Goal: Navigation & Orientation: Find specific page/section

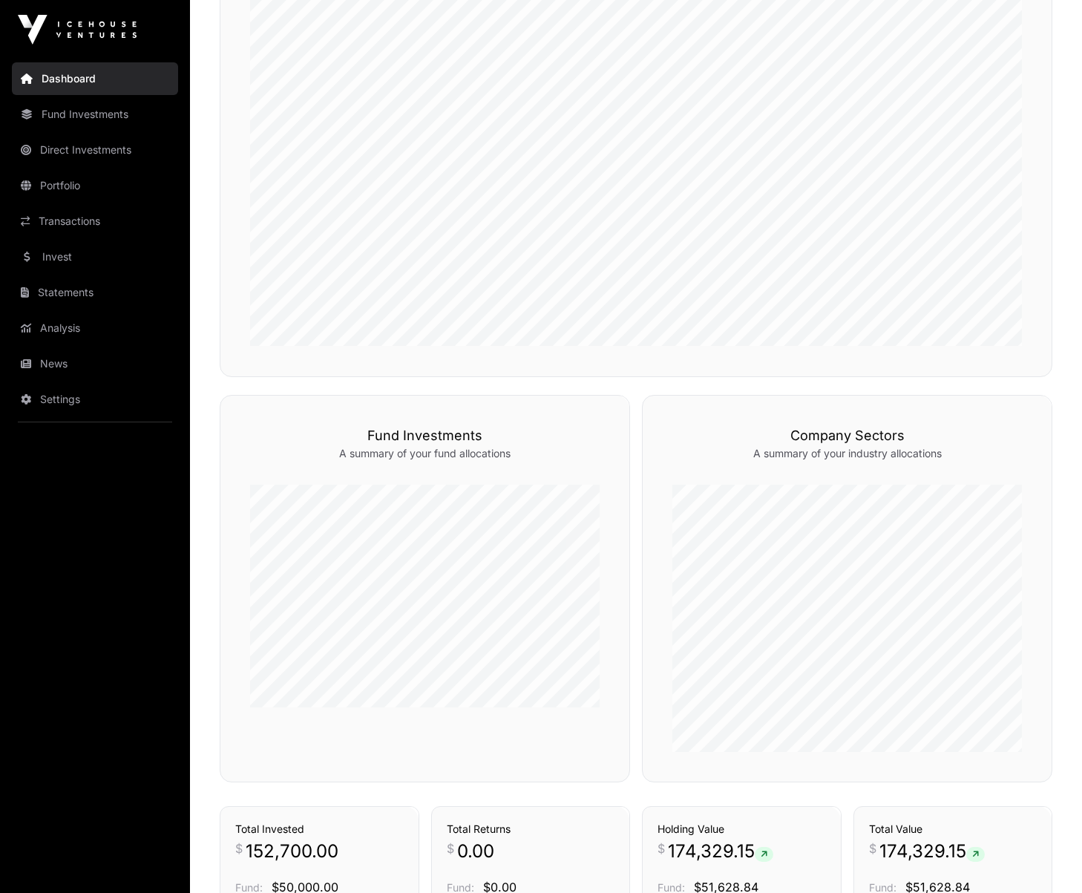
scroll to position [659, 0]
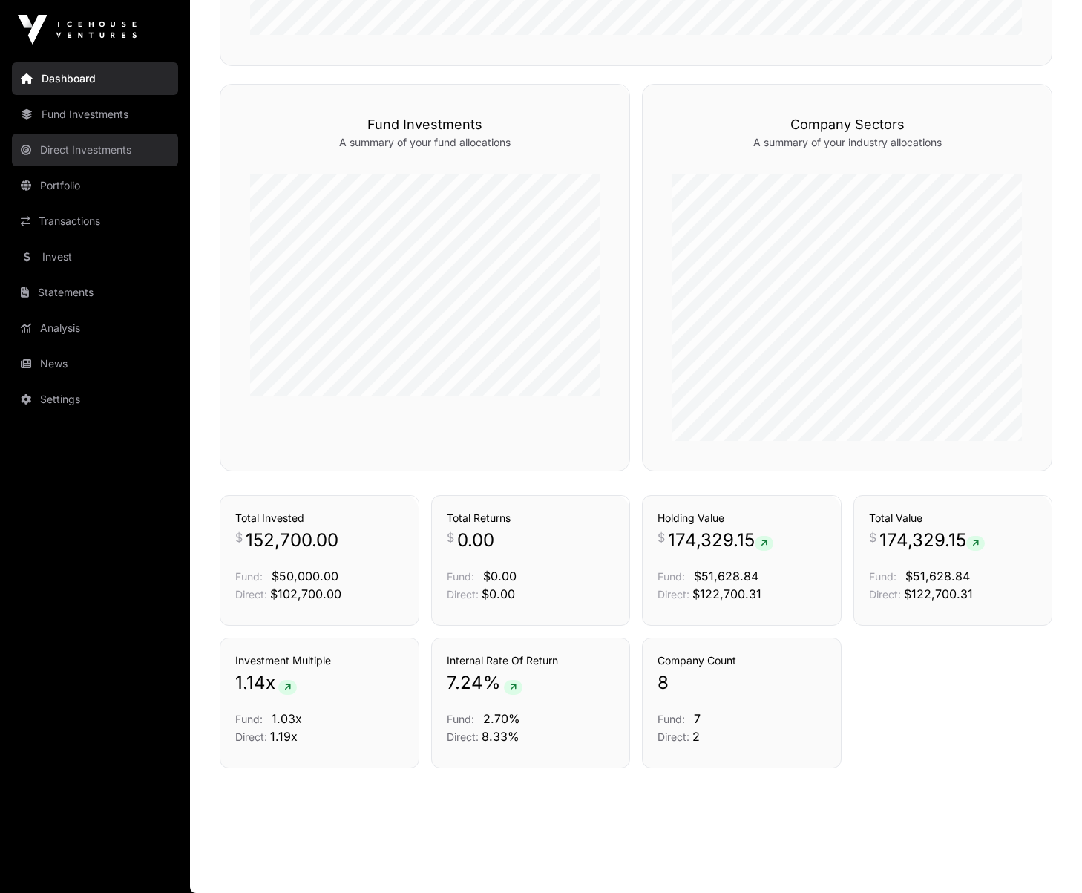
drag, startPoint x: 82, startPoint y: 143, endPoint x: 85, endPoint y: 135, distance: 9.0
click at [82, 143] on link "Direct Investments" at bounding box center [95, 150] width 166 height 33
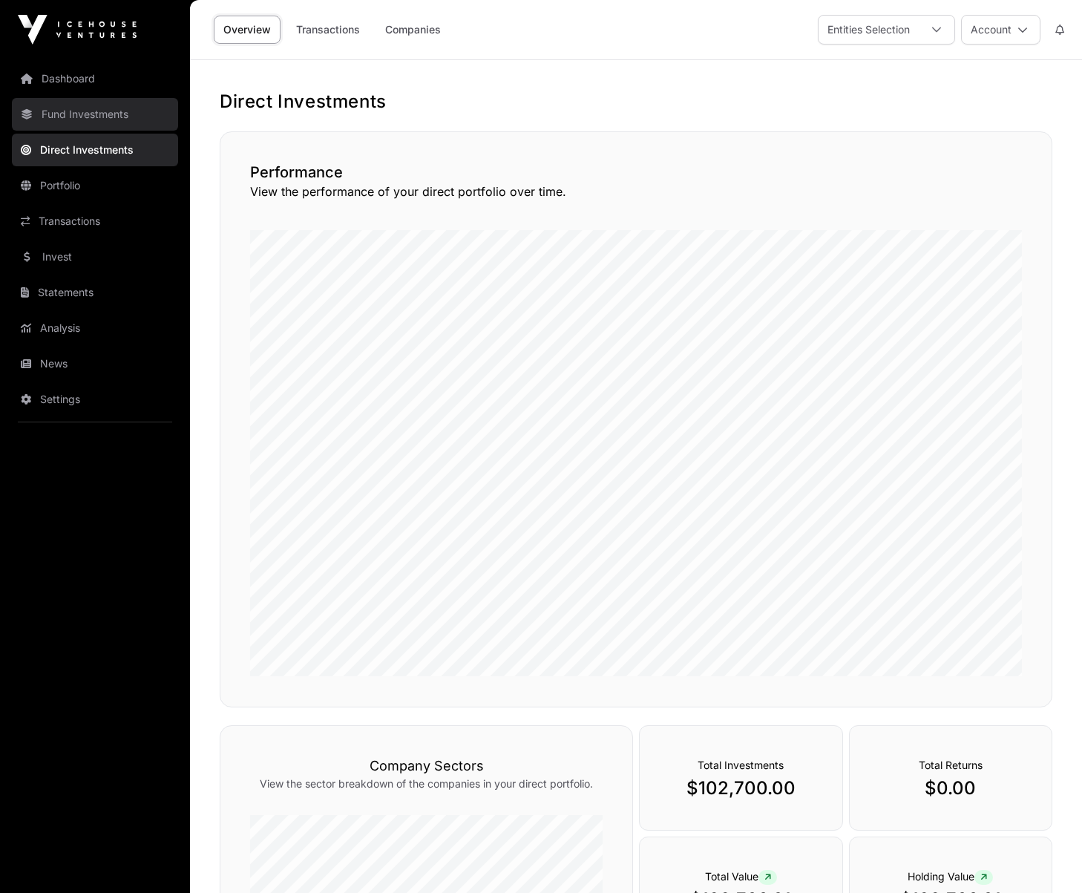
click at [82, 117] on link "Fund Investments" at bounding box center [95, 114] width 166 height 33
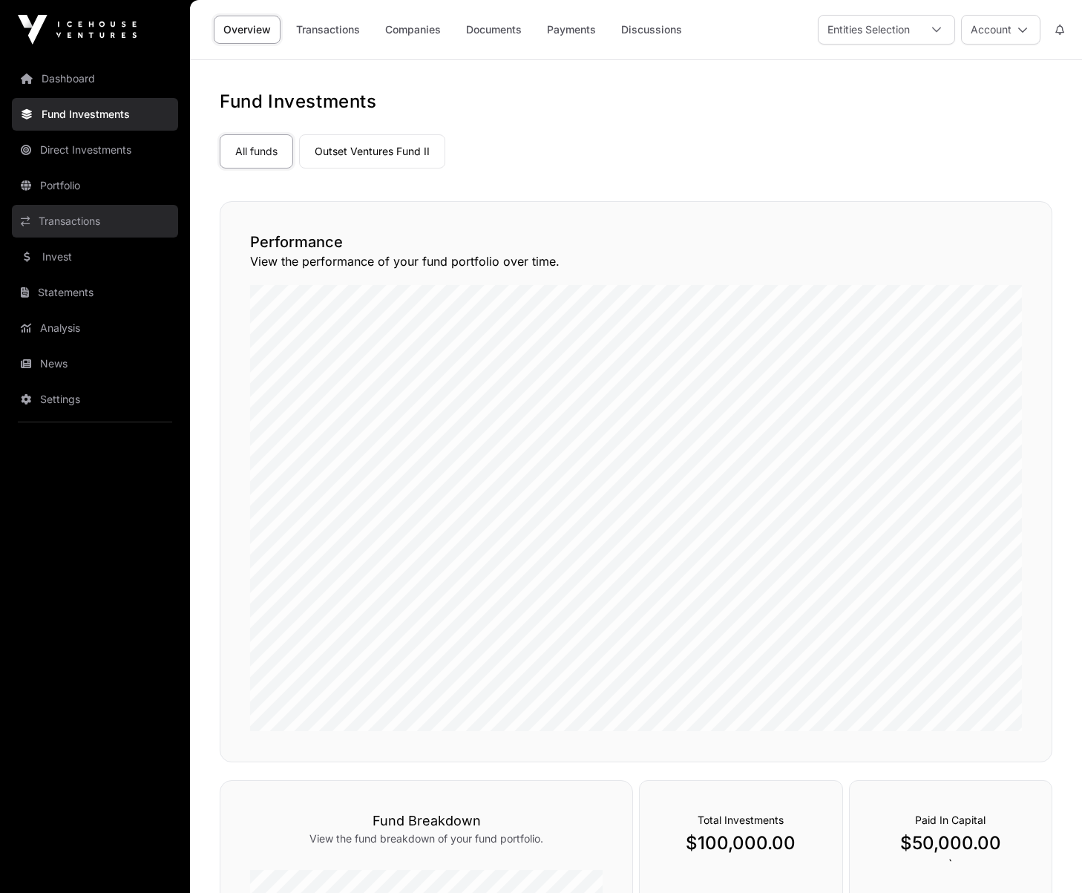
click at [107, 222] on link "Transactions" at bounding box center [95, 221] width 166 height 33
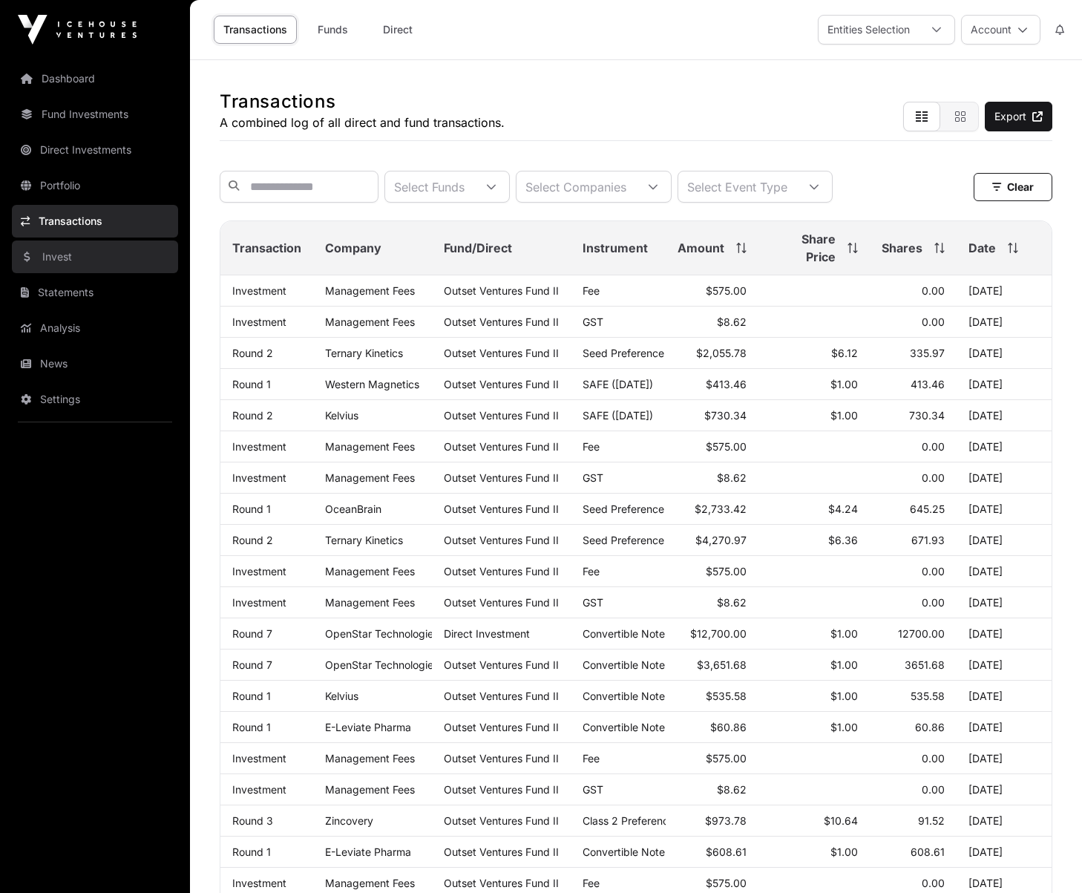
drag, startPoint x: 44, startPoint y: 260, endPoint x: 163, endPoint y: 270, distance: 119.2
click at [44, 260] on link "Invest" at bounding box center [95, 256] width 166 height 33
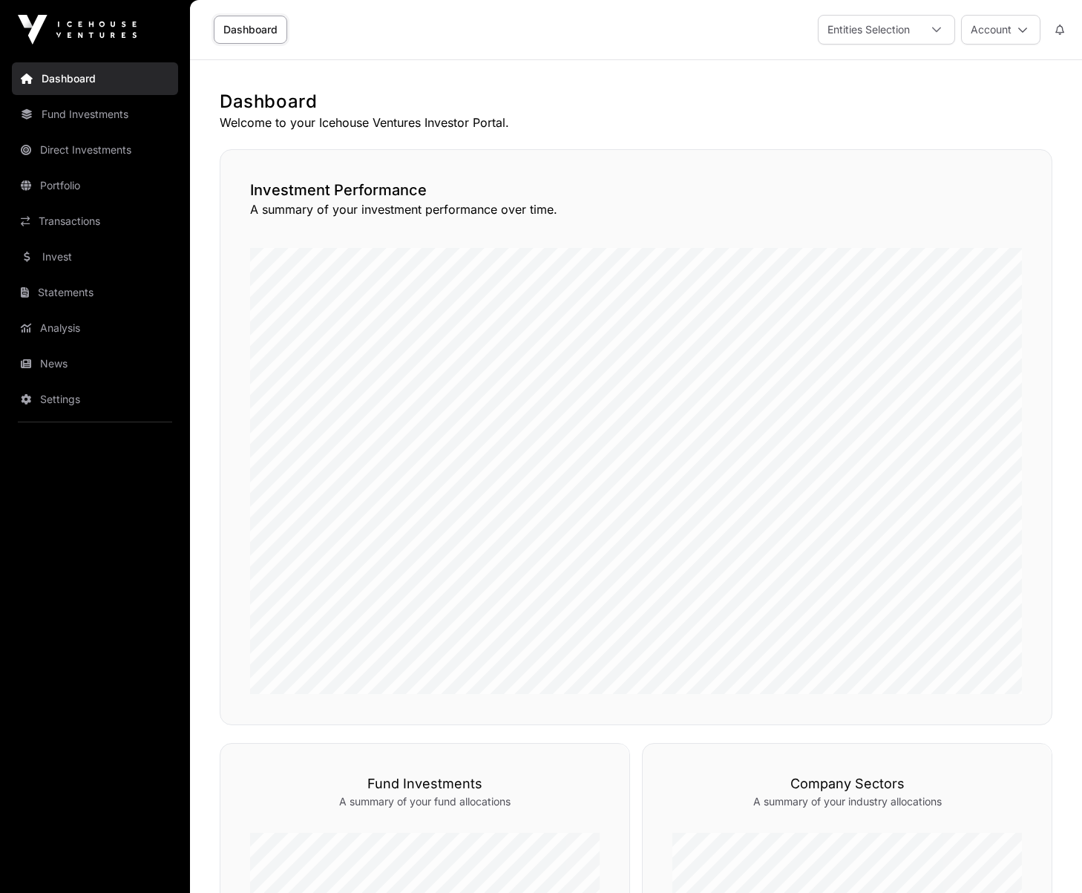
scroll to position [659, 0]
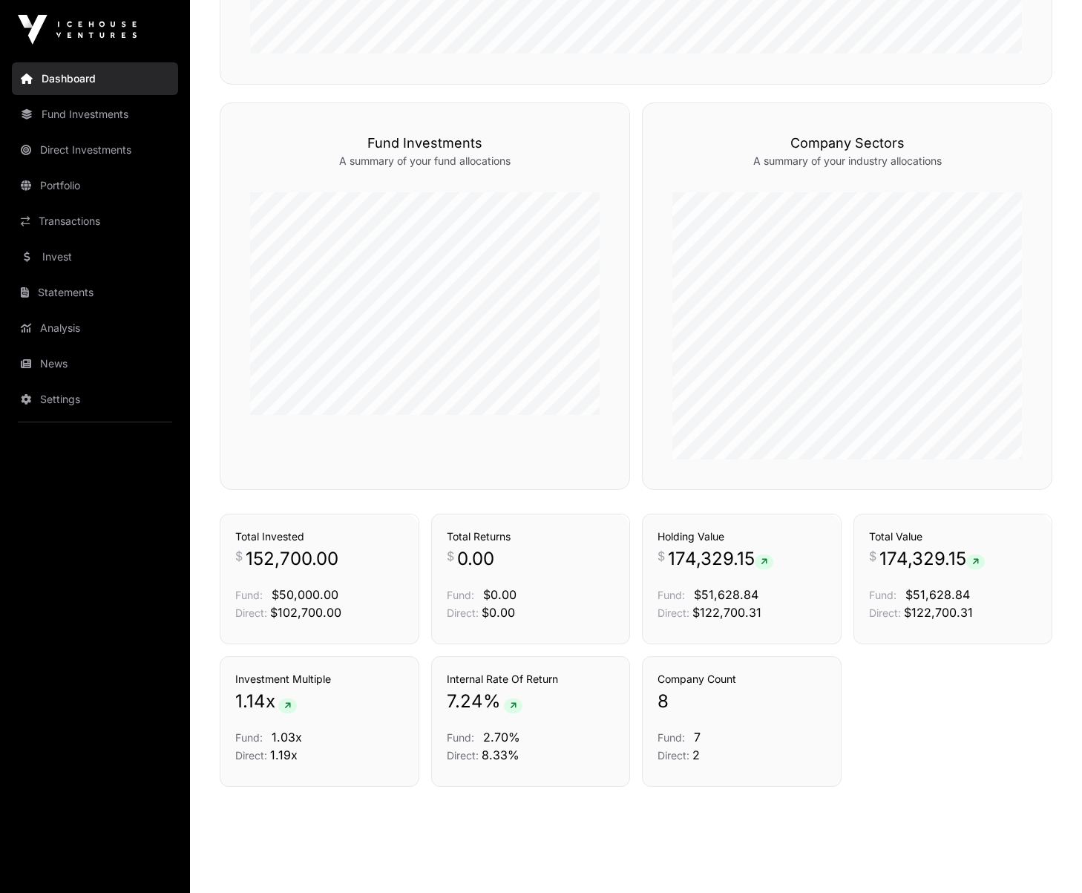
scroll to position [659, 0]
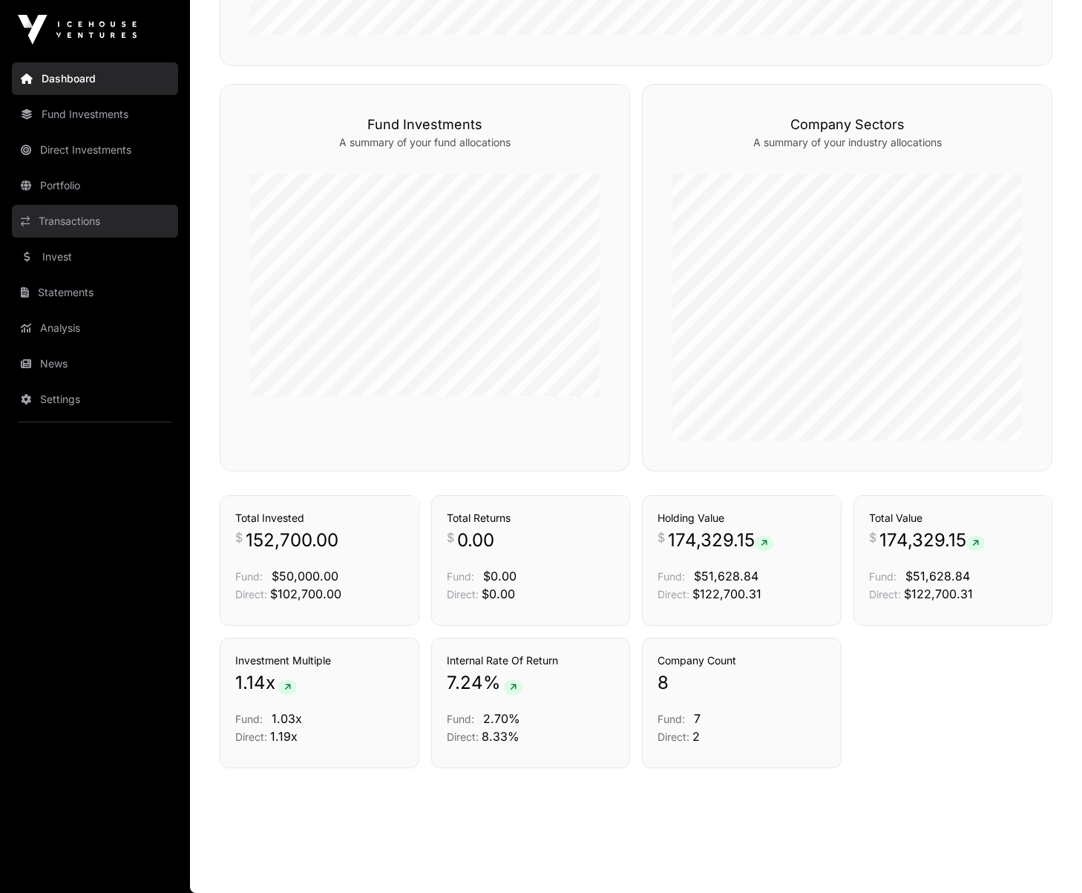
click at [60, 212] on link "Transactions" at bounding box center [95, 221] width 166 height 33
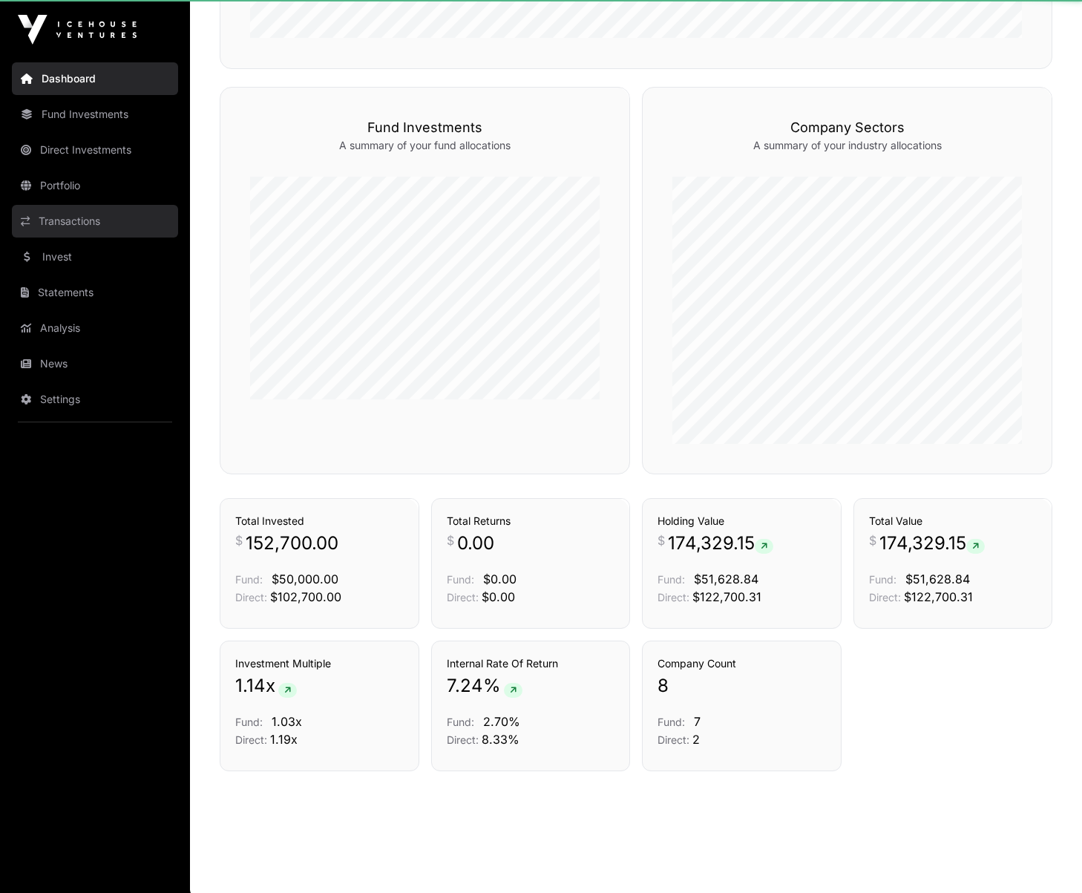
scroll to position [653, 0]
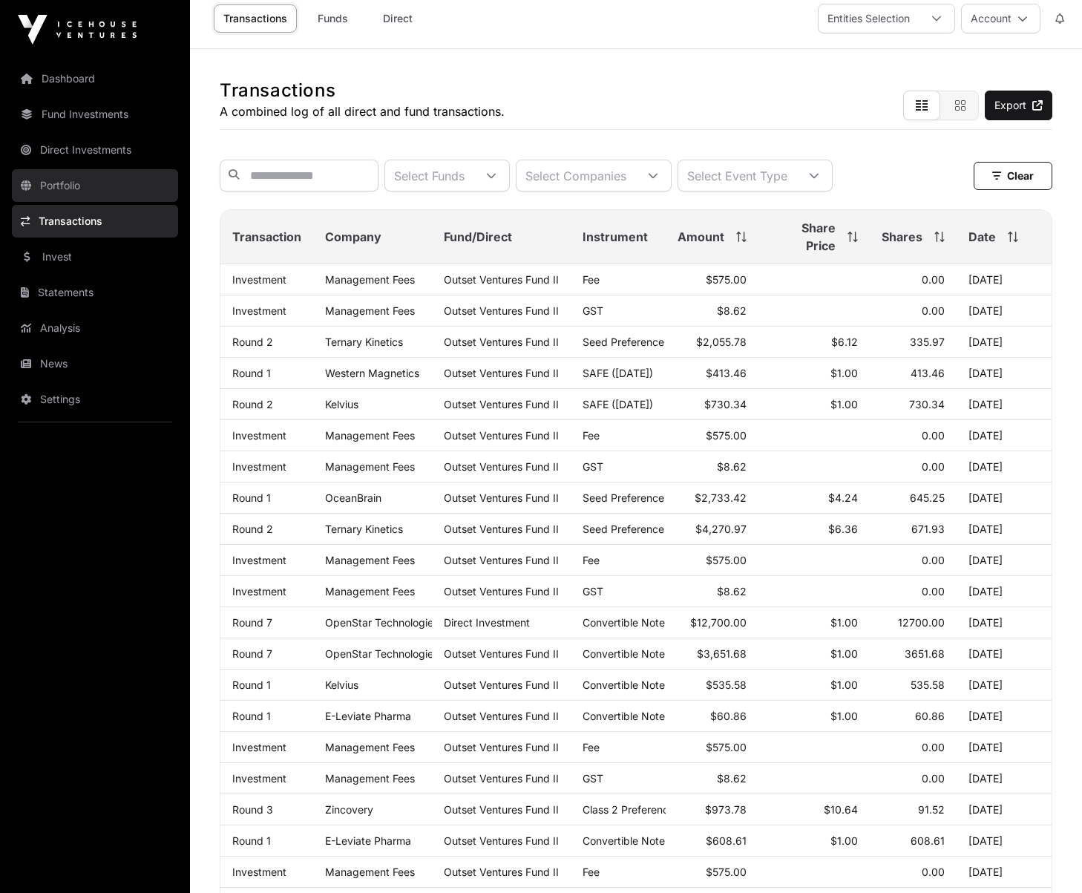
scroll to position [10, 0]
click at [105, 262] on link "Invest" at bounding box center [95, 256] width 166 height 33
